Goal: Task Accomplishment & Management: Use online tool/utility

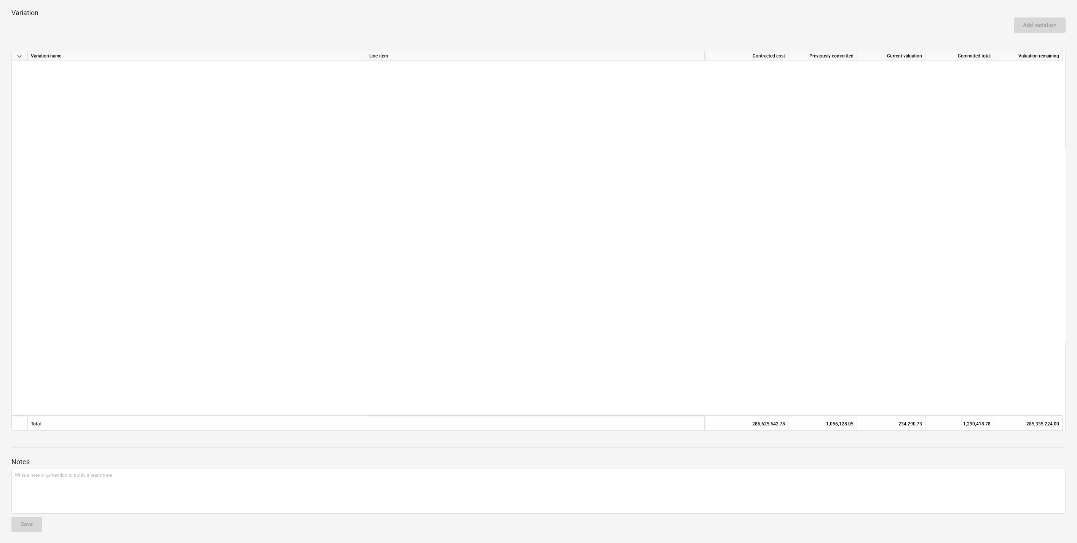
scroll to position [498, 0]
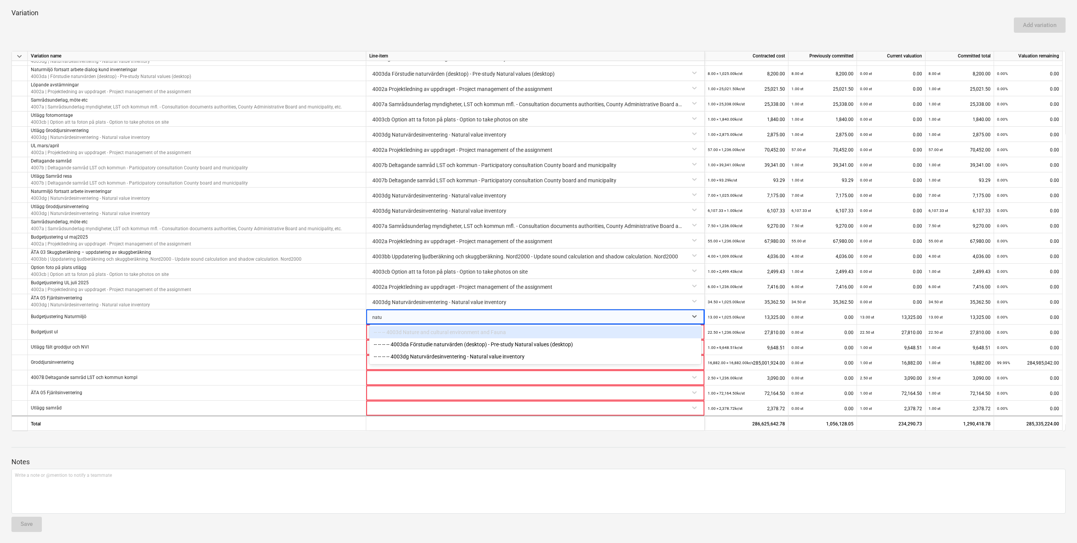
type input "natur"
click at [451, 357] on div "-- -- -- -- 4003dg Naturvärdesinventering - Natural value inventory" at bounding box center [535, 357] width 332 height 12
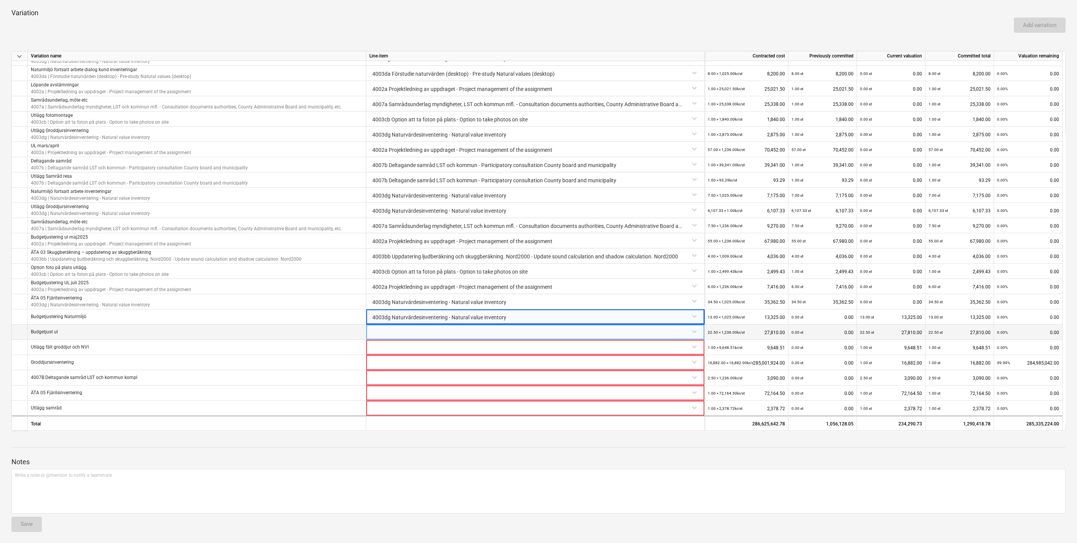
click at [458, 334] on div at bounding box center [535, 331] width 332 height 13
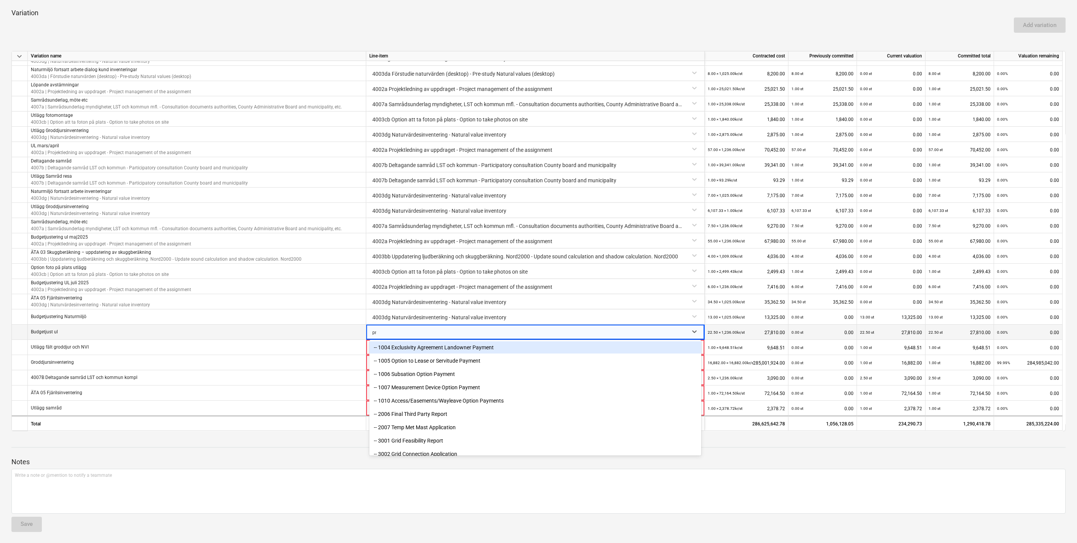
type input "pro"
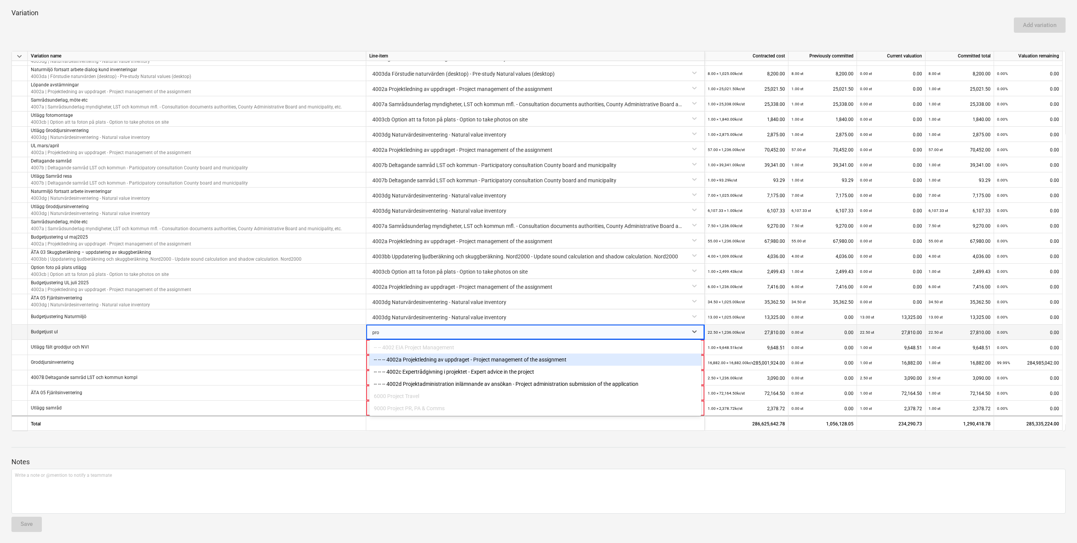
click at [498, 360] on div "-- -- -- 4002a Projektledning av uppdraget - Project management of the assignme…" at bounding box center [535, 360] width 332 height 12
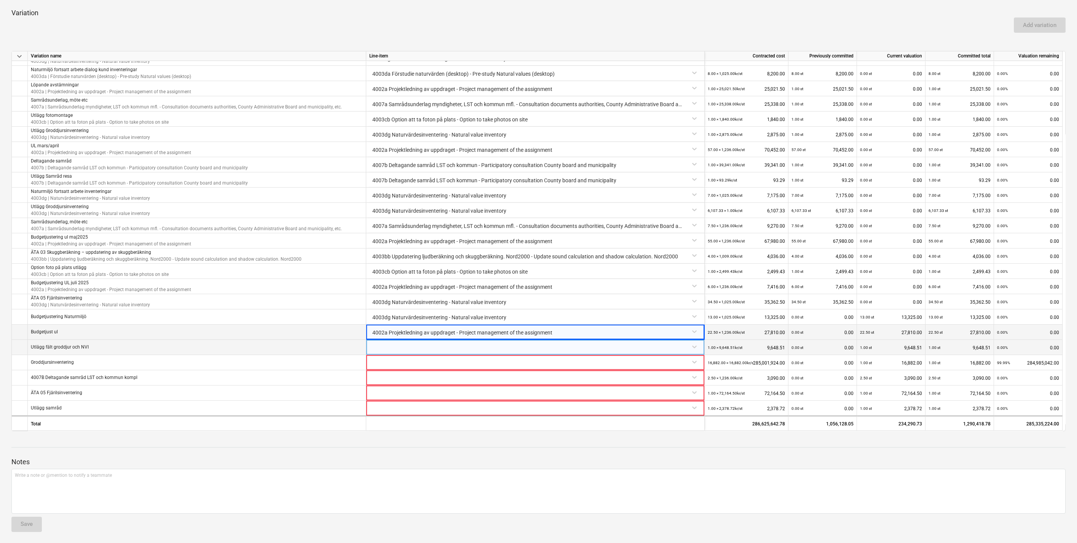
click at [498, 343] on div at bounding box center [535, 346] width 332 height 13
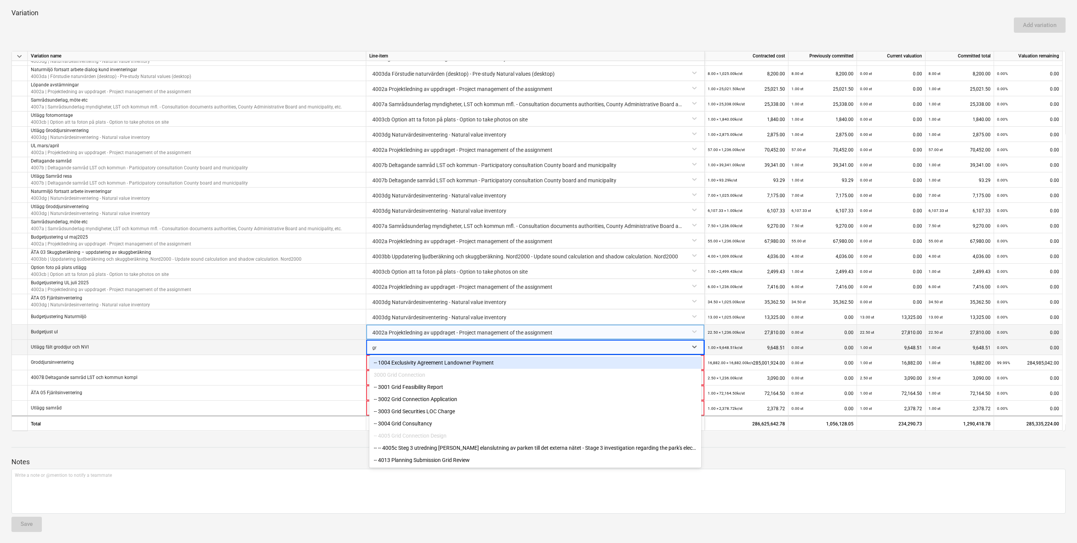
type input "g"
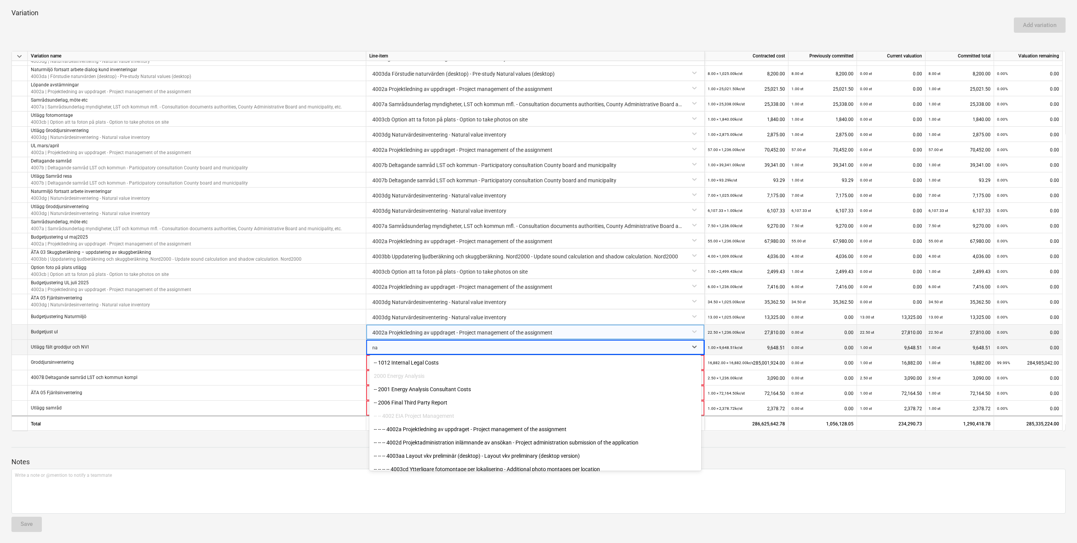
type input "n"
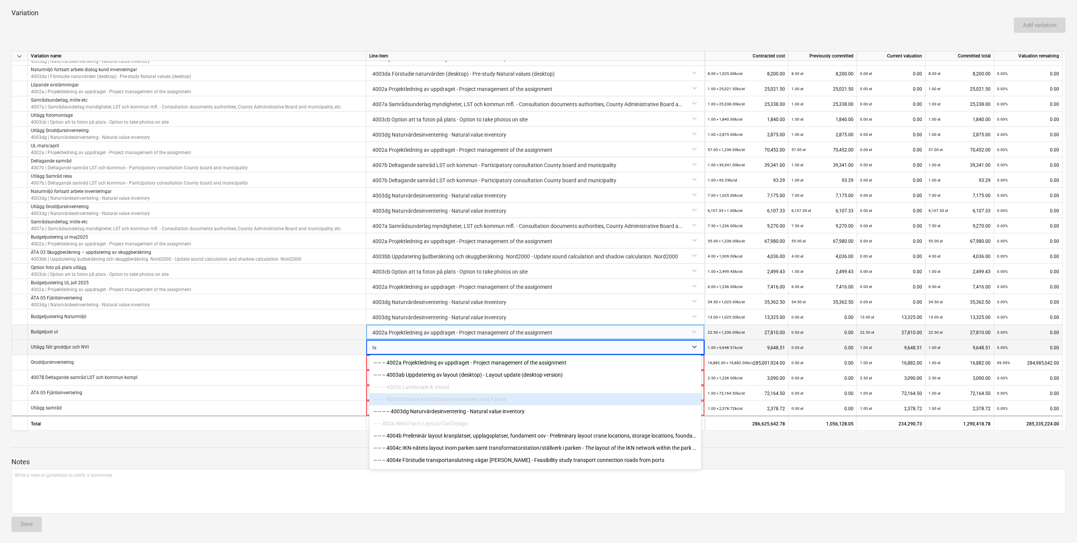
type input "f"
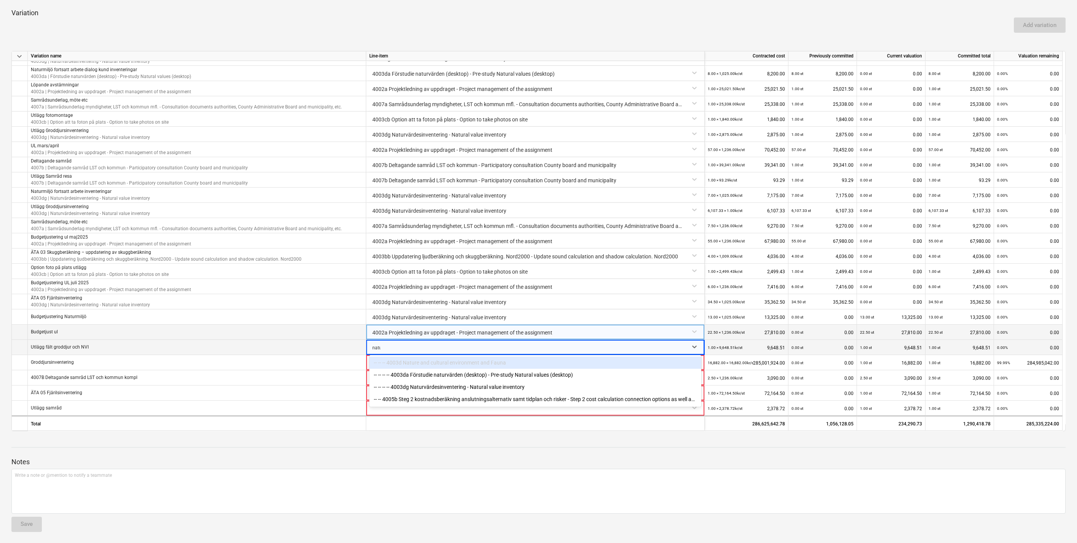
type input "natur"
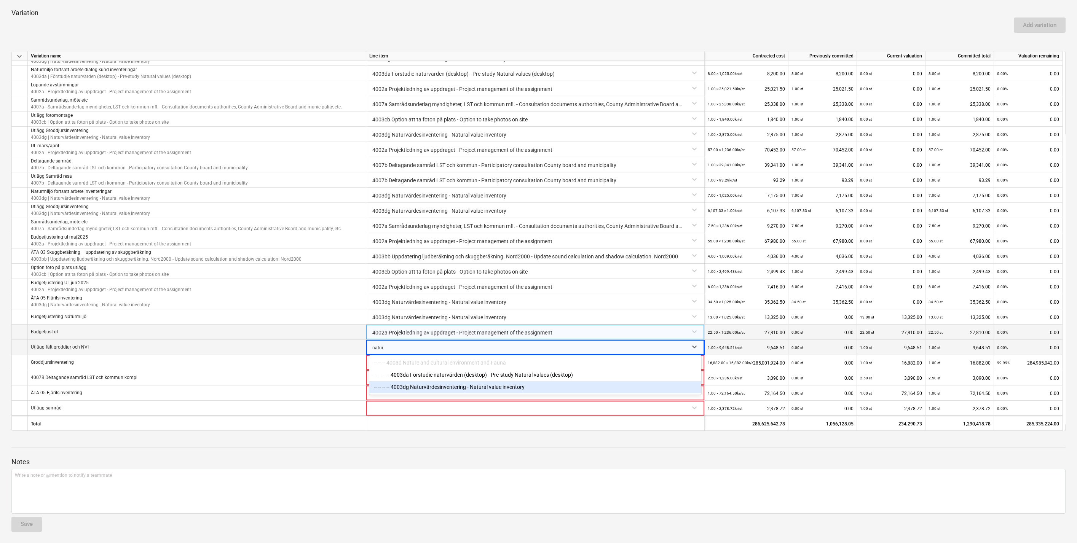
click at [482, 388] on div "-- -- -- -- 4003dg Naturvärdesinventering - Natural value inventory" at bounding box center [535, 387] width 332 height 12
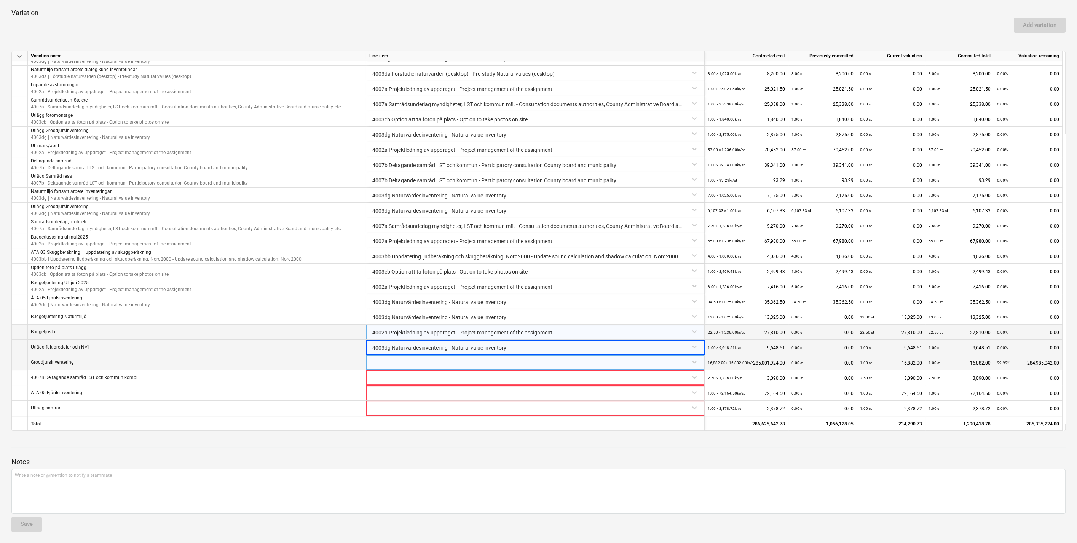
click at [476, 362] on div at bounding box center [535, 361] width 332 height 13
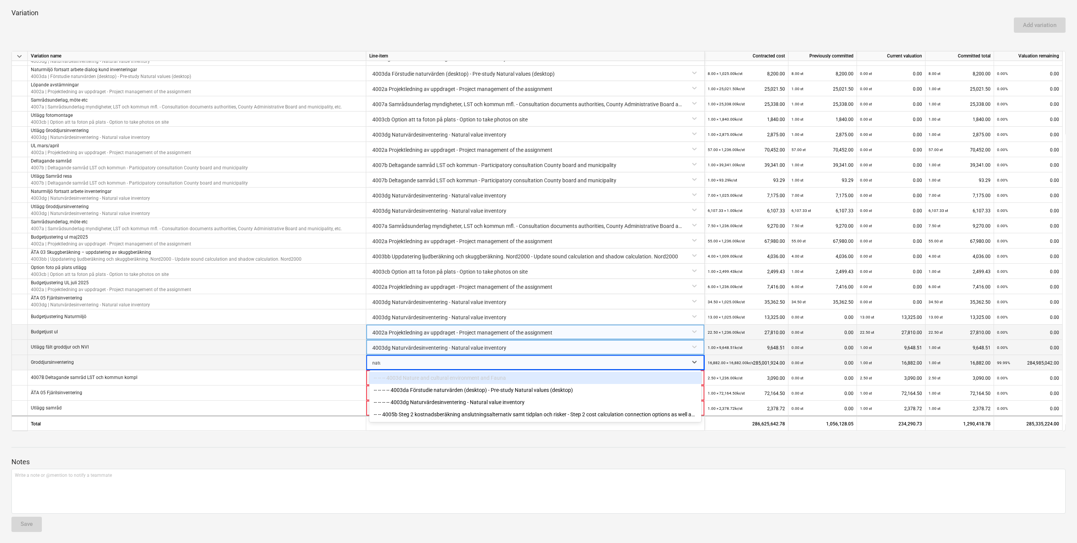
type input "natur"
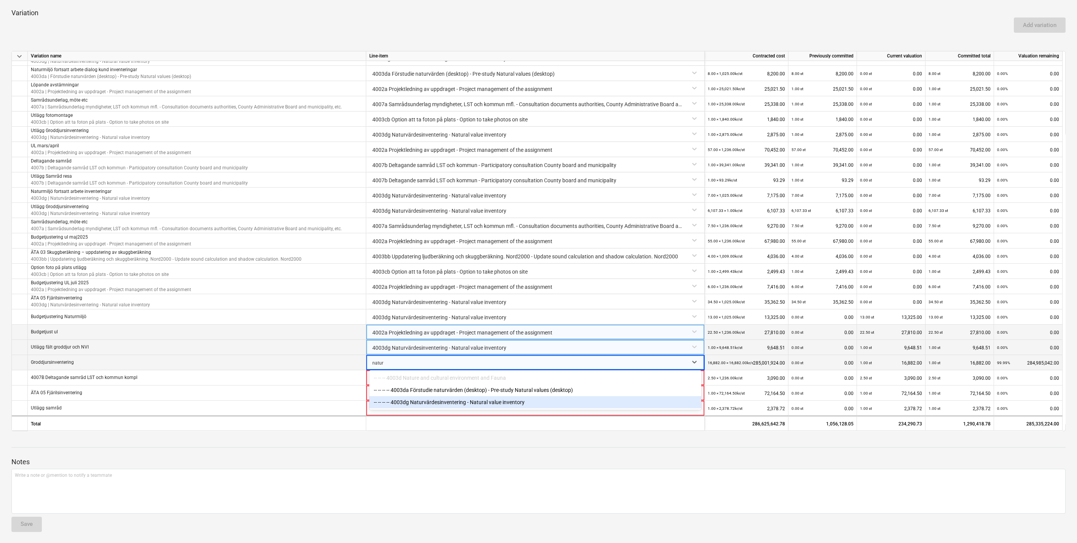
click at [478, 403] on div "-- -- -- -- 4003dg Naturvärdesinventering - Natural value inventory" at bounding box center [535, 402] width 332 height 12
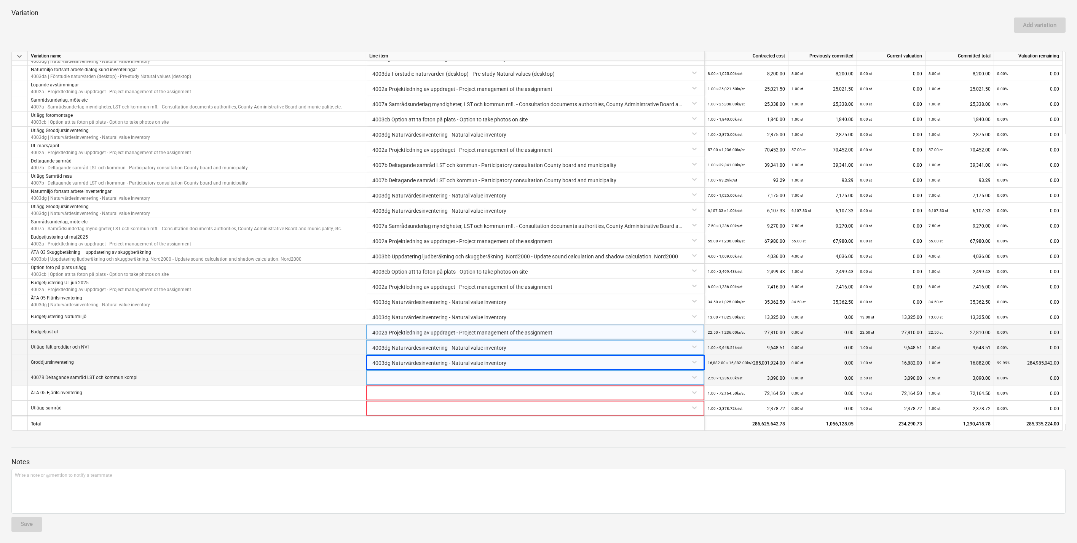
click at [480, 379] on div at bounding box center [535, 377] width 332 height 13
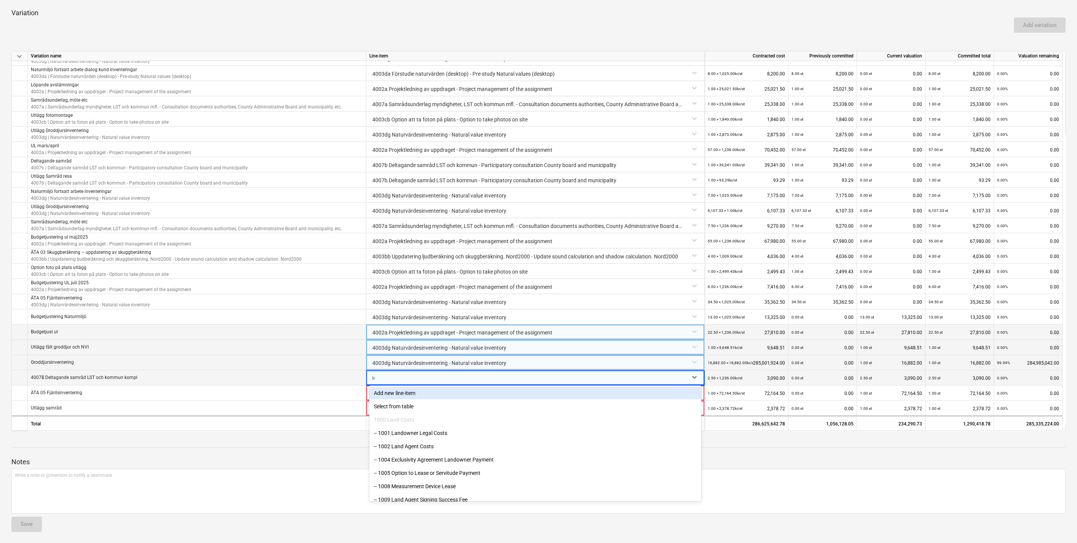
type input "lst"
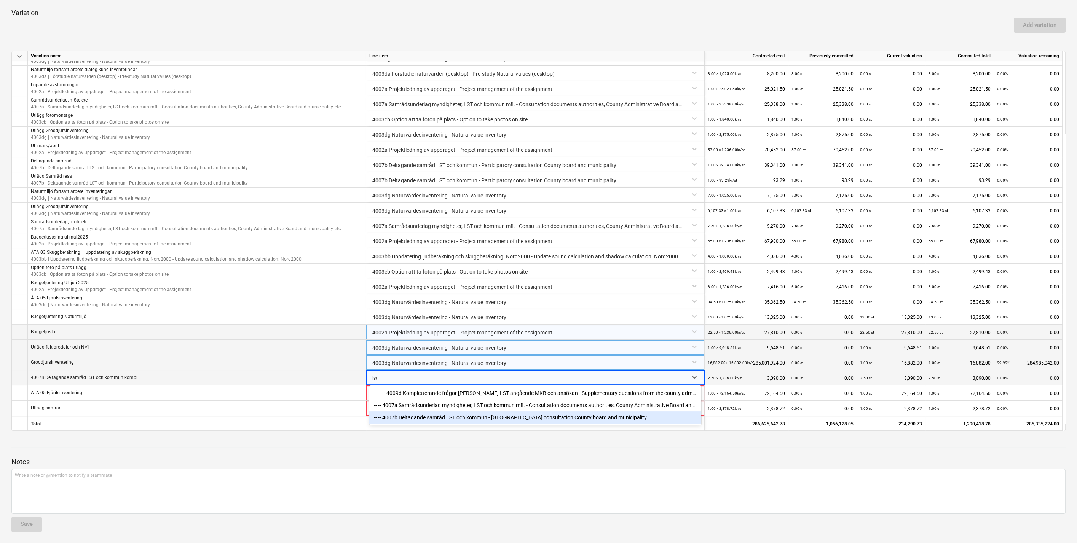
click at [489, 417] on div "-- -- 4007b Deltagande samråd LST och kommun - [GEOGRAPHIC_DATA] consultation C…" at bounding box center [535, 418] width 332 height 12
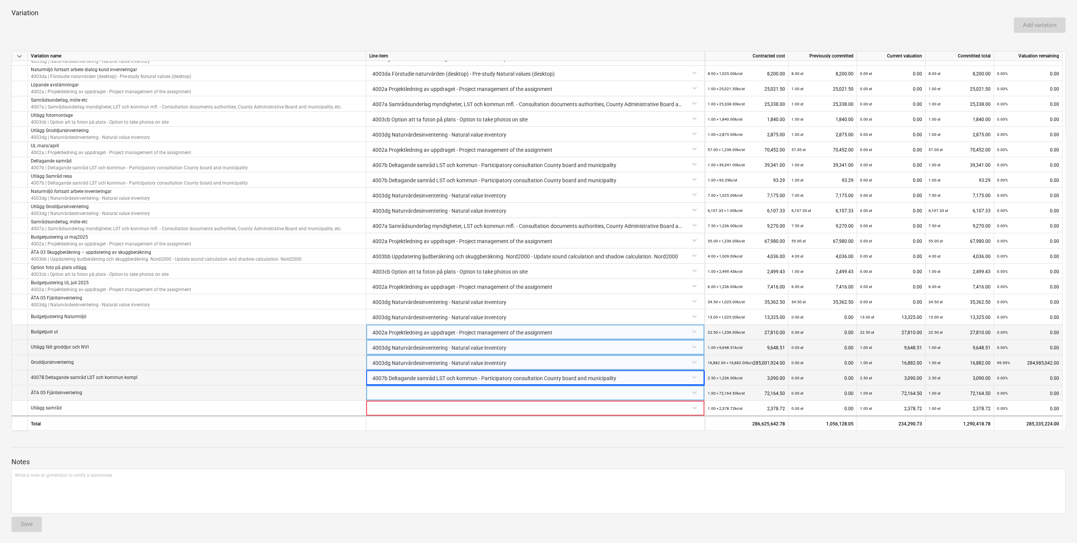
click at [477, 393] on div at bounding box center [535, 392] width 332 height 13
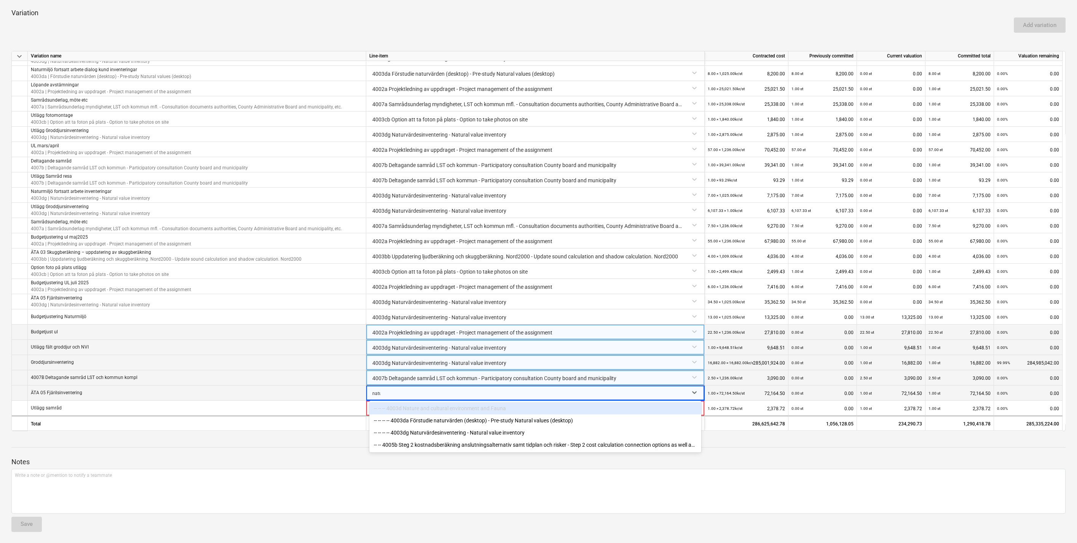
type input "natur"
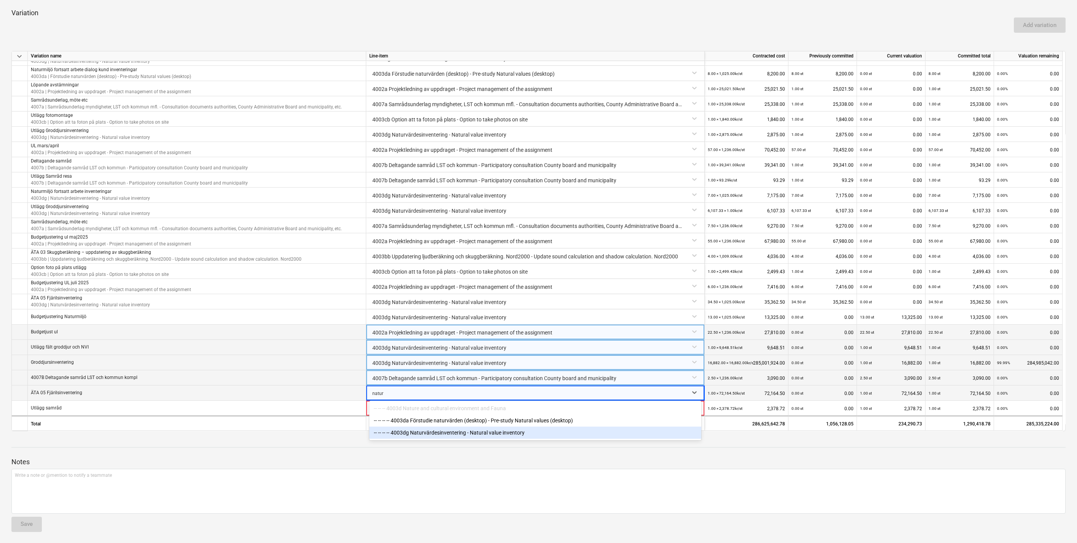
click at [478, 432] on div "-- -- -- -- 4003dg Naturvärdesinventering - Natural value inventory" at bounding box center [535, 433] width 332 height 12
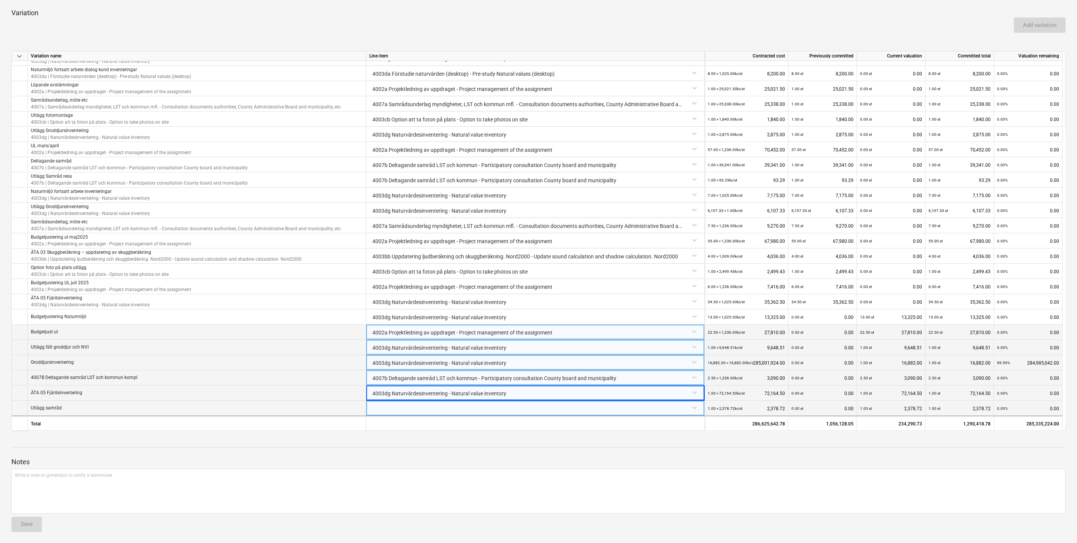
click at [484, 407] on div at bounding box center [535, 407] width 332 height 13
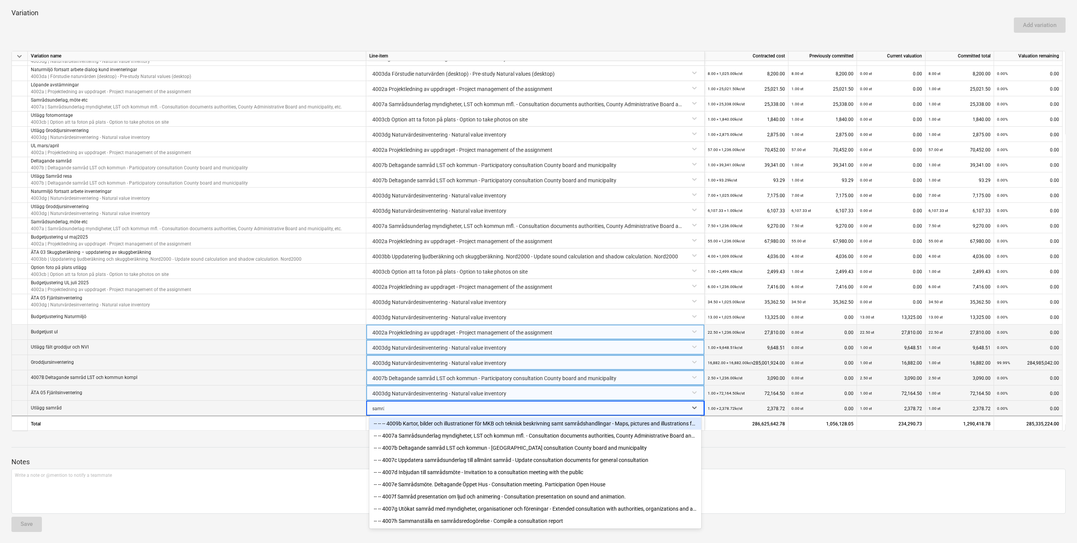
type input "samråd"
click at [485, 449] on div "-- -- 4007b Deltagande samråd LST och kommun - [GEOGRAPHIC_DATA] consultation C…" at bounding box center [535, 448] width 332 height 12
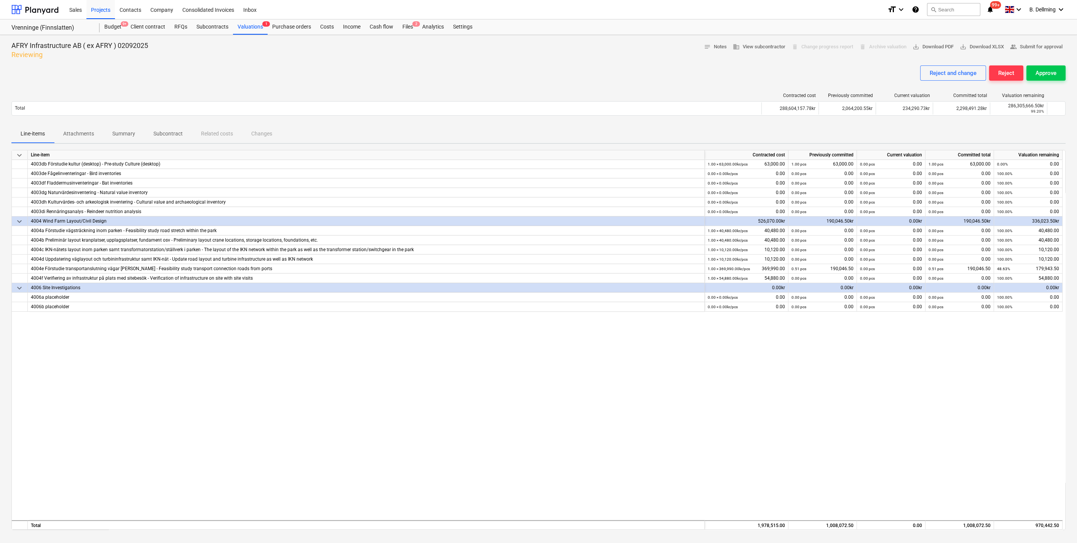
scroll to position [0, 0]
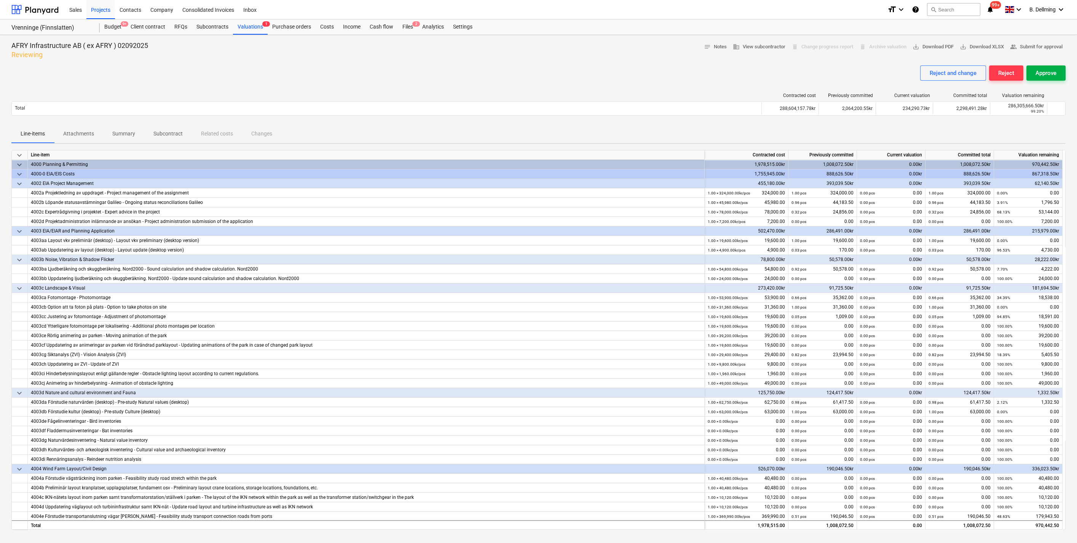
click at [1046, 69] on div "Approve" at bounding box center [1046, 73] width 21 height 10
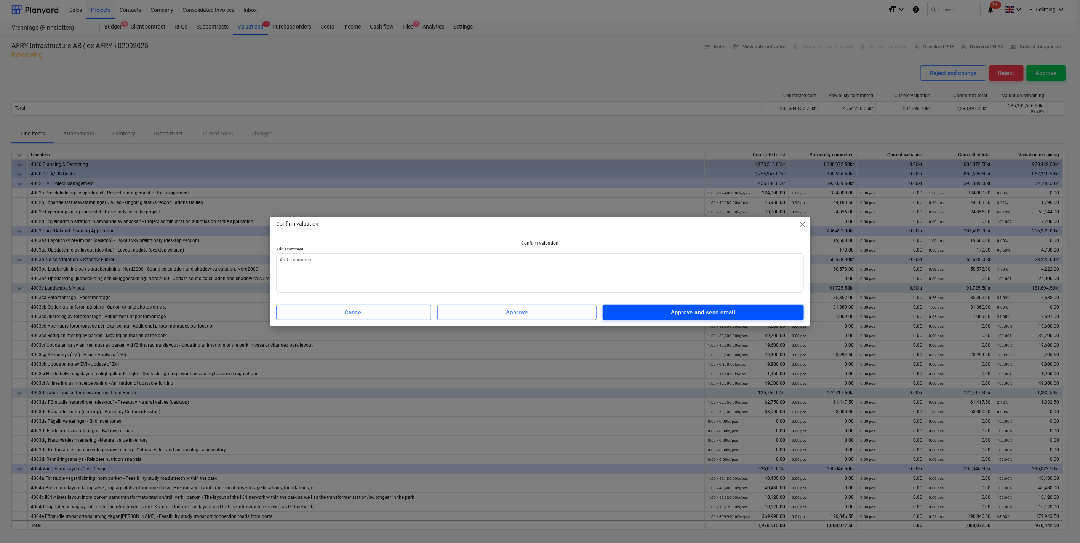
click at [676, 310] on div "Approve and send email" at bounding box center [703, 313] width 64 height 10
type textarea "x"
